Goal: Use online tool/utility: Utilize a website feature to perform a specific function

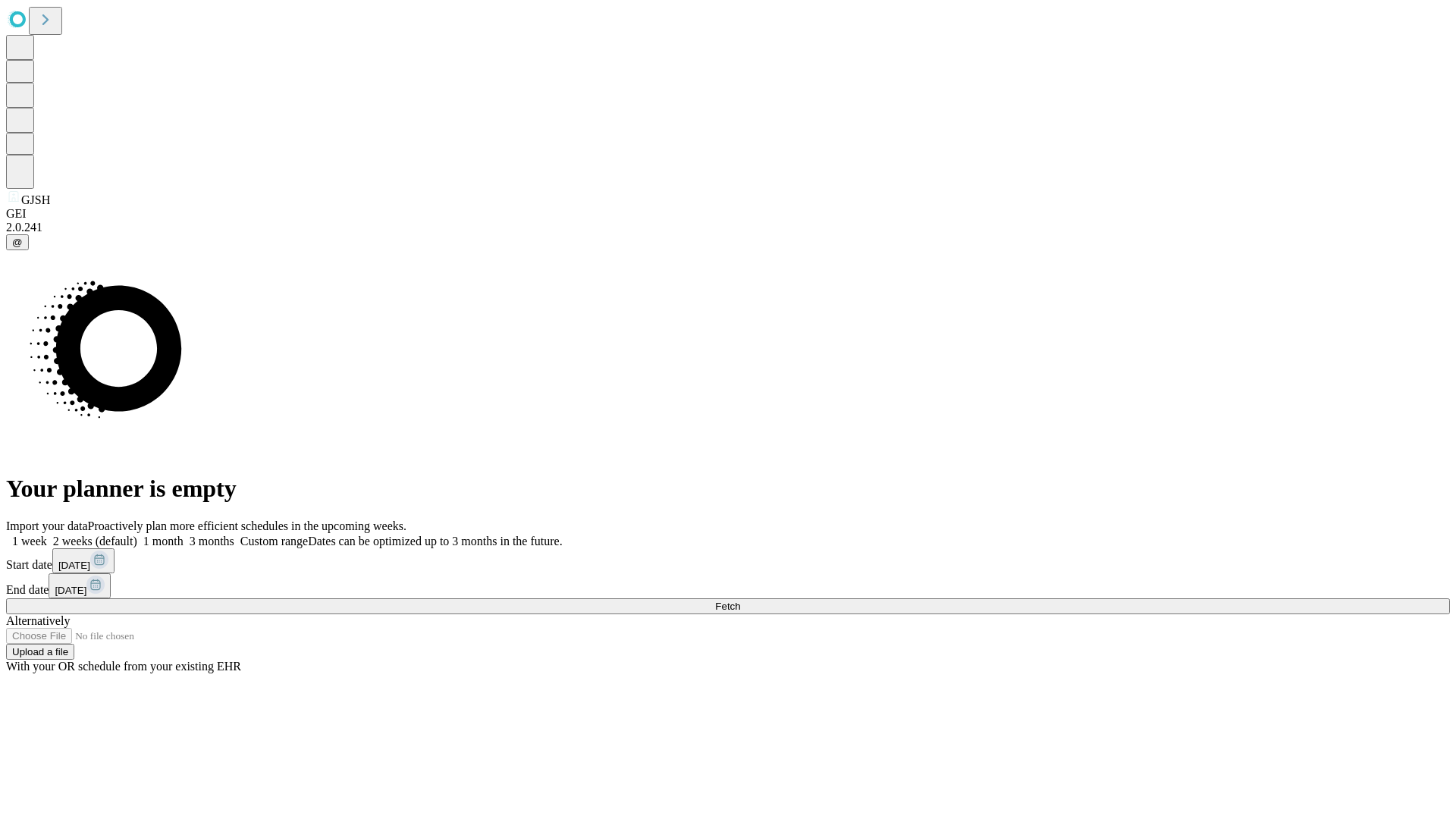
click at [740, 600] on span "Fetch" at bounding box center [728, 606] width 25 height 12
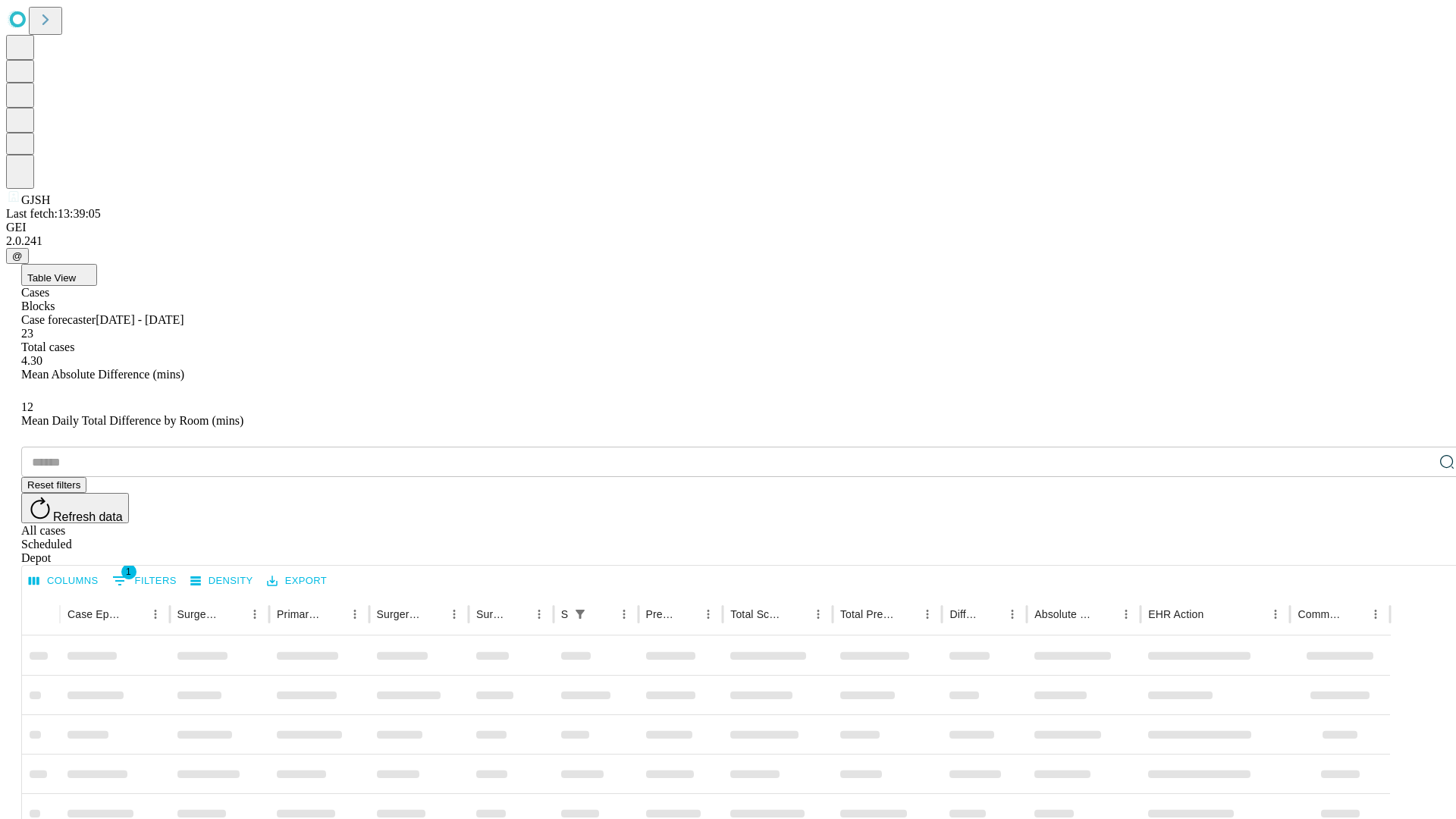
click at [75, 272] on span "Table View" at bounding box center [51, 278] width 49 height 12
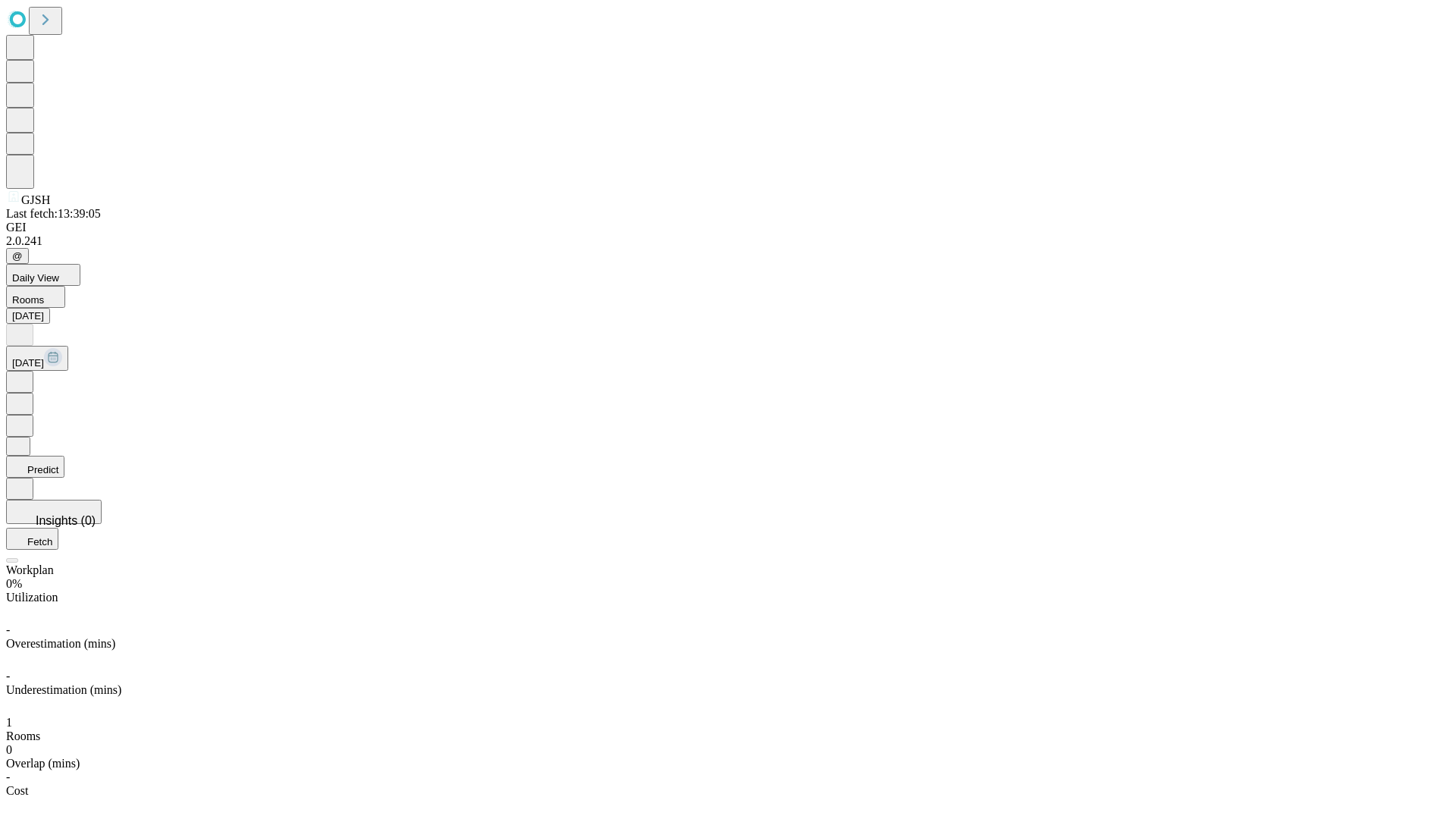
click at [65, 456] on button "Predict" at bounding box center [35, 466] width 59 height 22
